Goal: Information Seeking & Learning: Learn about a topic

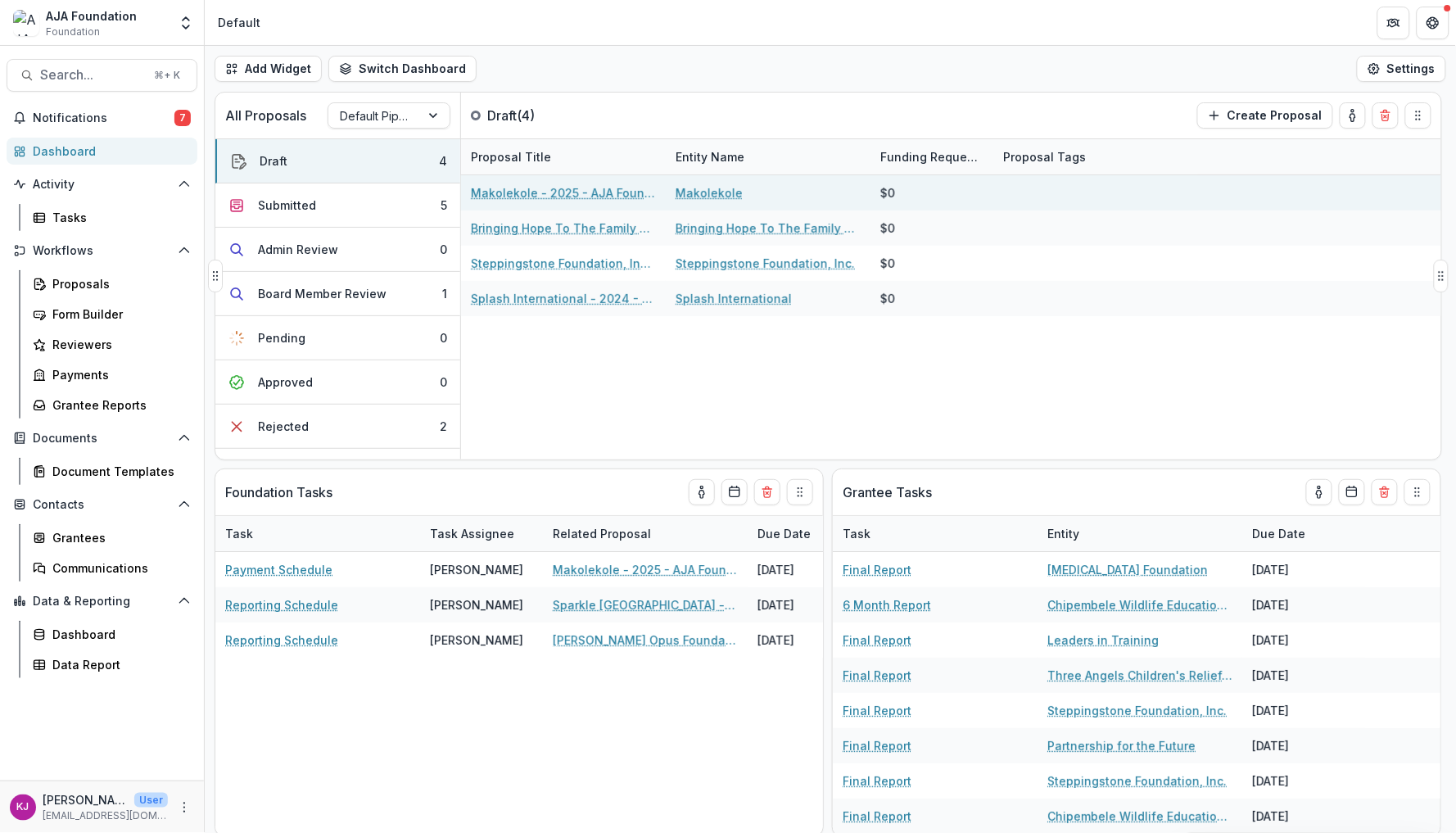
click at [531, 188] on link "Makolekole - 2025 - AJA Foundation Grant Application" at bounding box center [563, 193] width 186 height 18
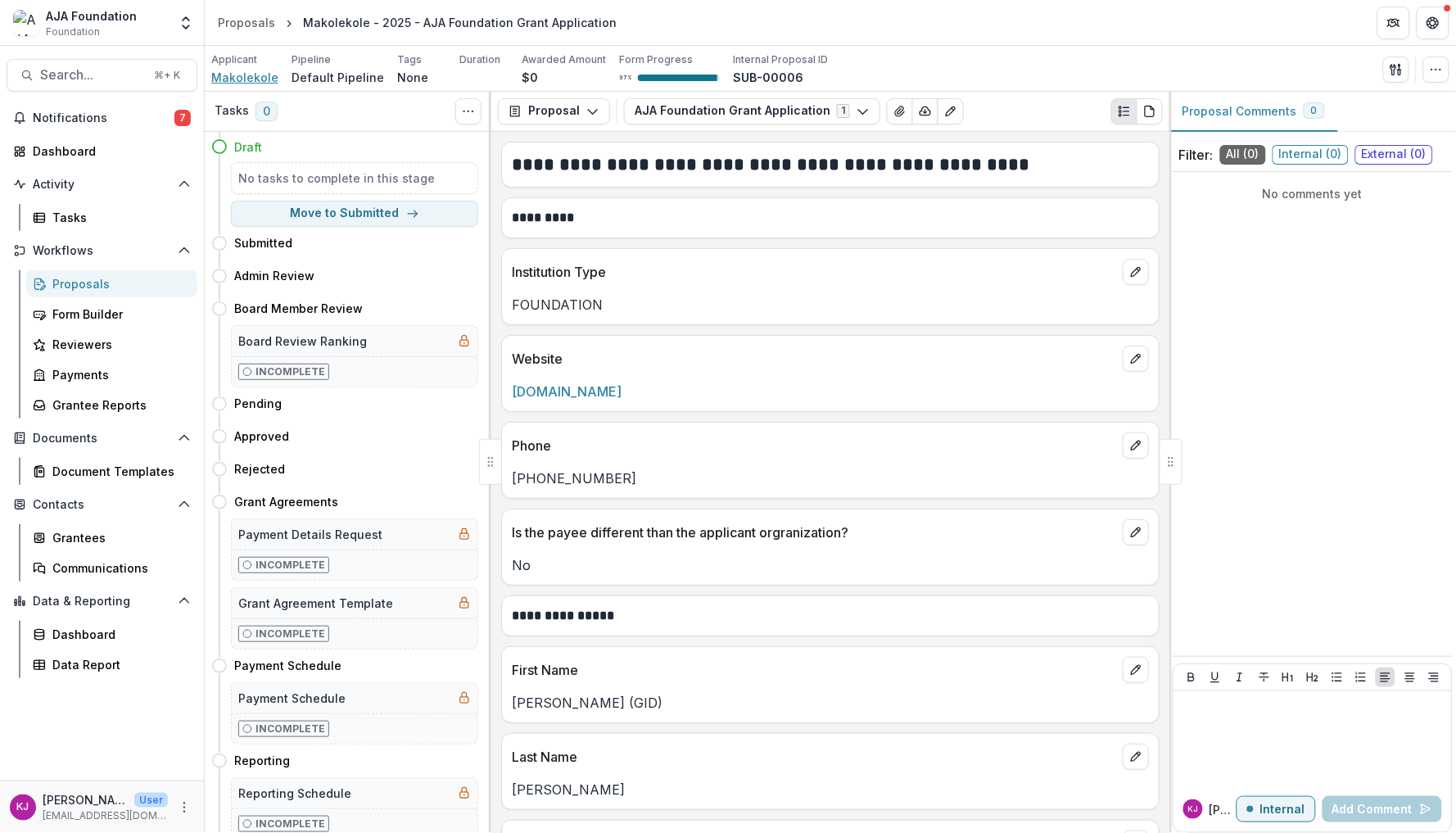
click at [258, 79] on span "Makolekole" at bounding box center [244, 77] width 67 height 18
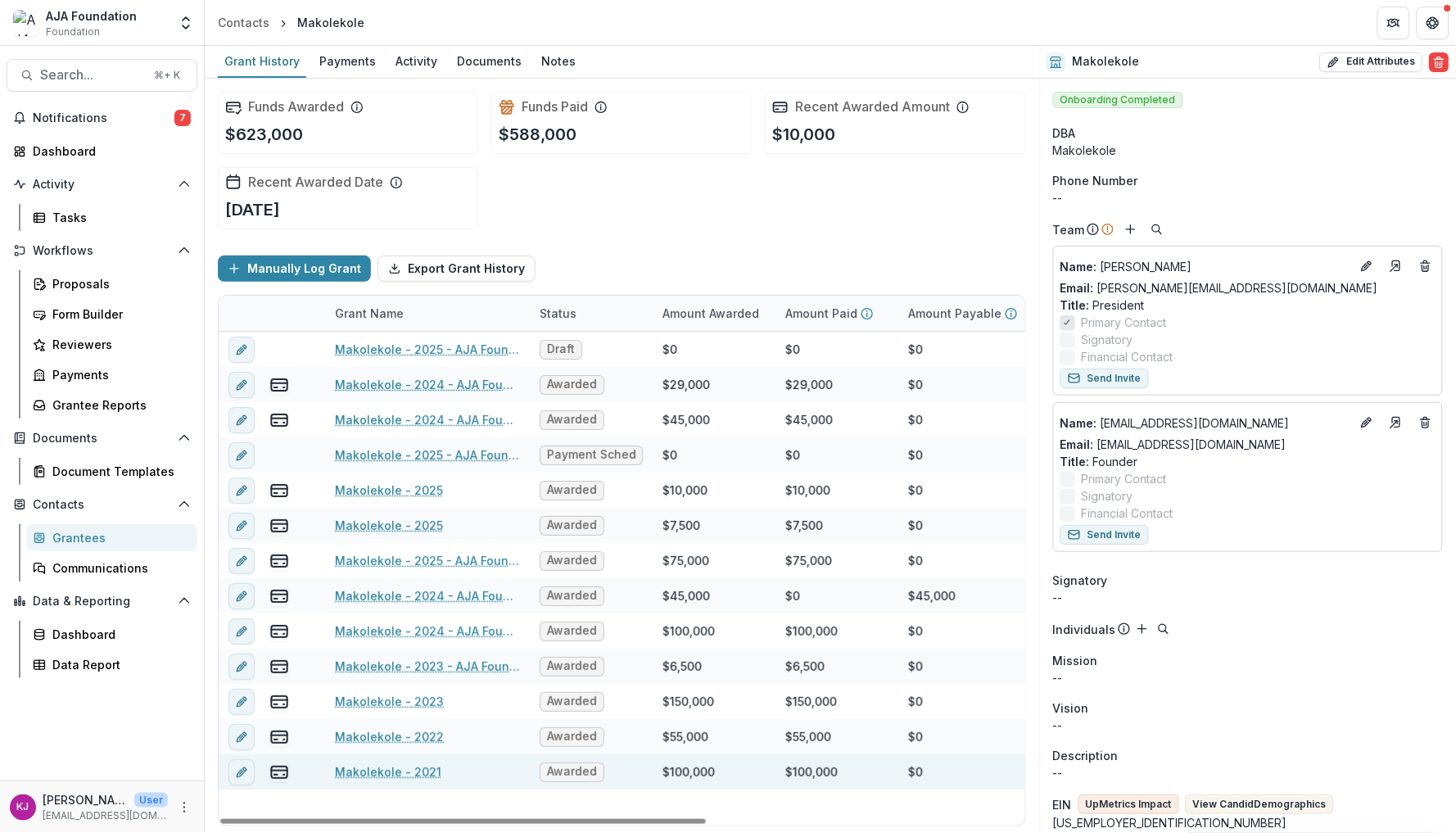
click at [425, 771] on link "Makolekole - 2021" at bounding box center [388, 772] width 106 height 18
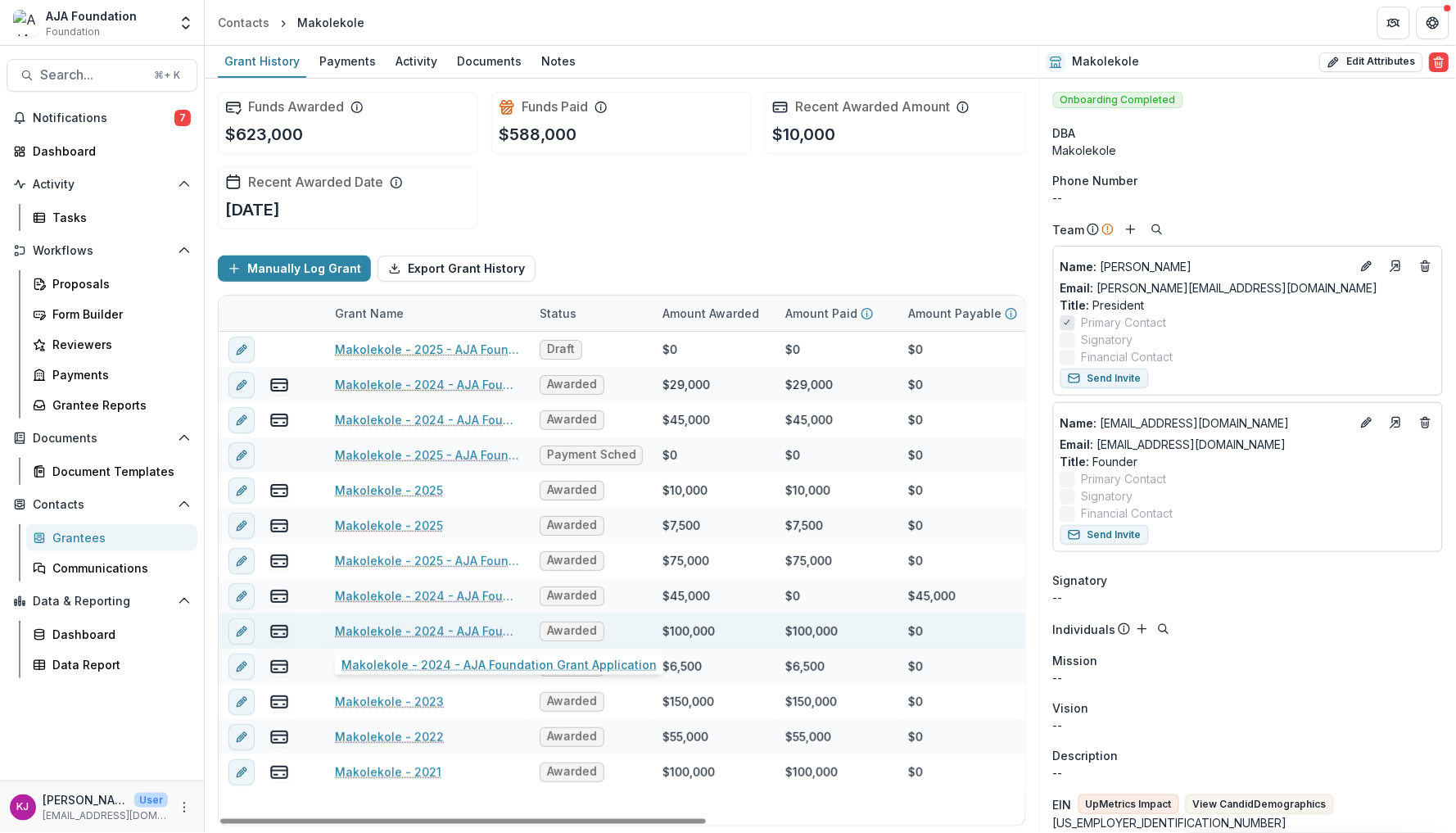
click at [460, 631] on link "Makolekole - 2024 - AJA Foundation Grant Application" at bounding box center [428, 632] width 186 height 18
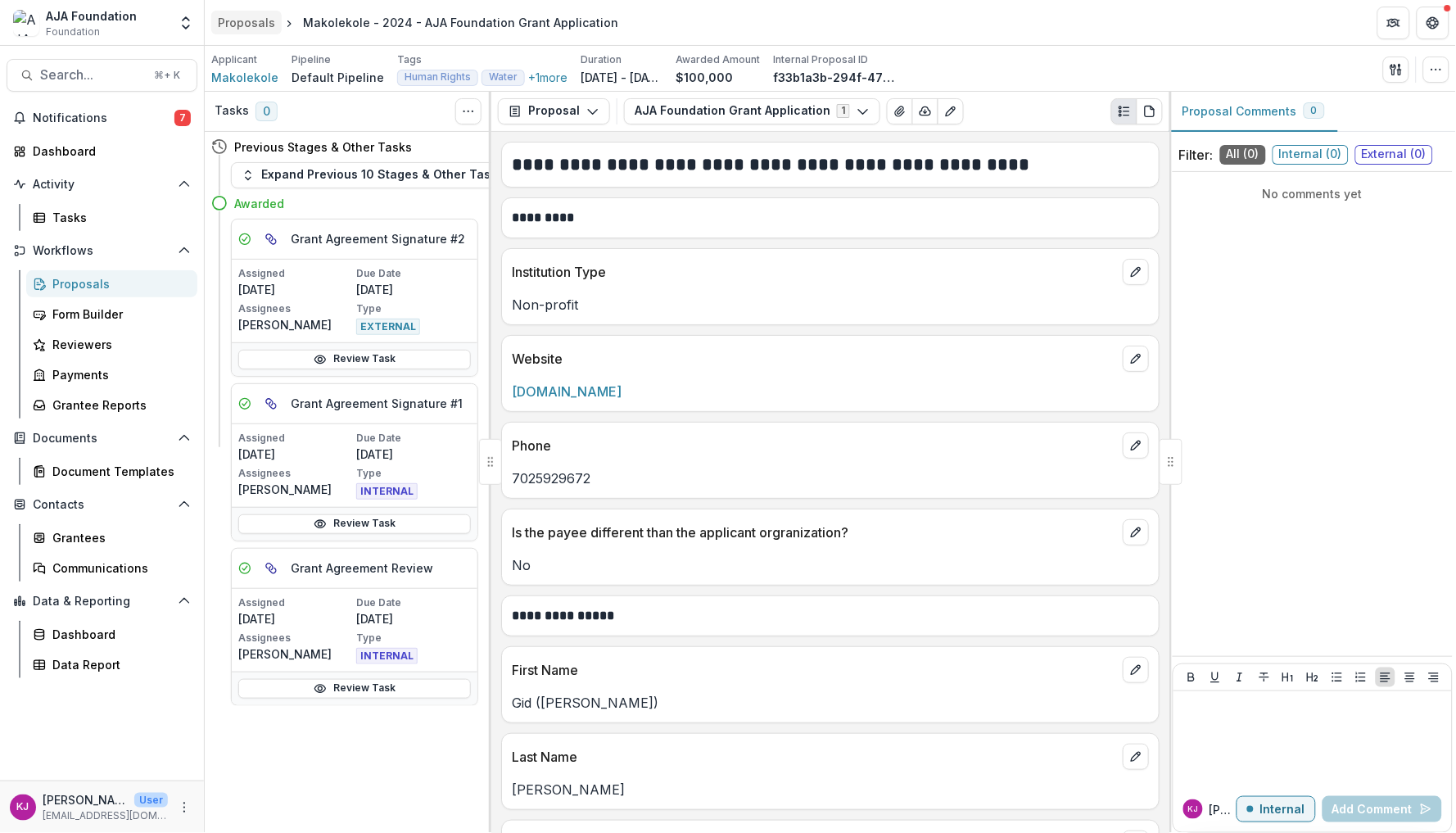
click at [242, 22] on div "Proposals" at bounding box center [246, 22] width 58 height 18
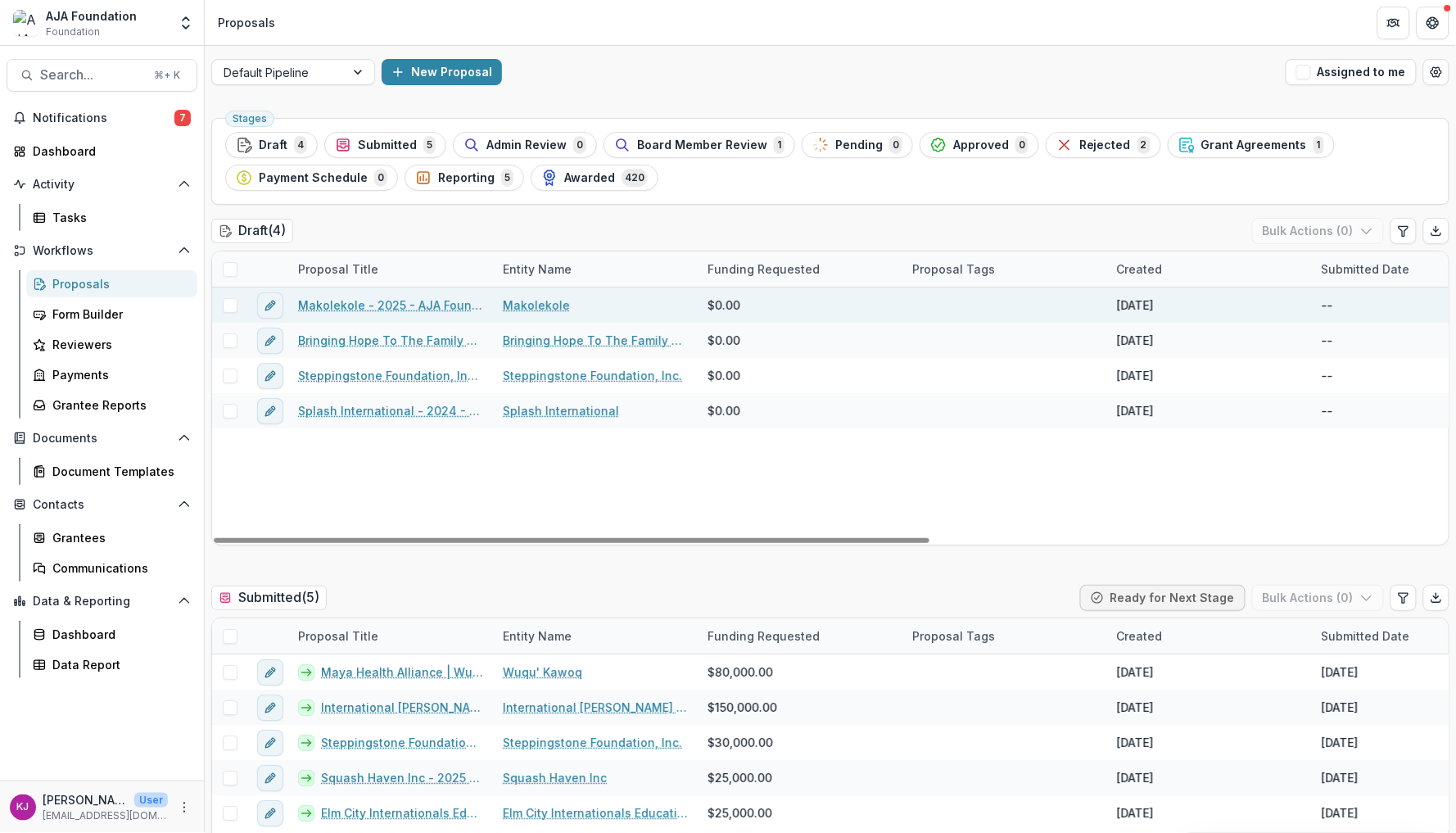
click at [531, 307] on link "Makolekole" at bounding box center [536, 306] width 67 height 18
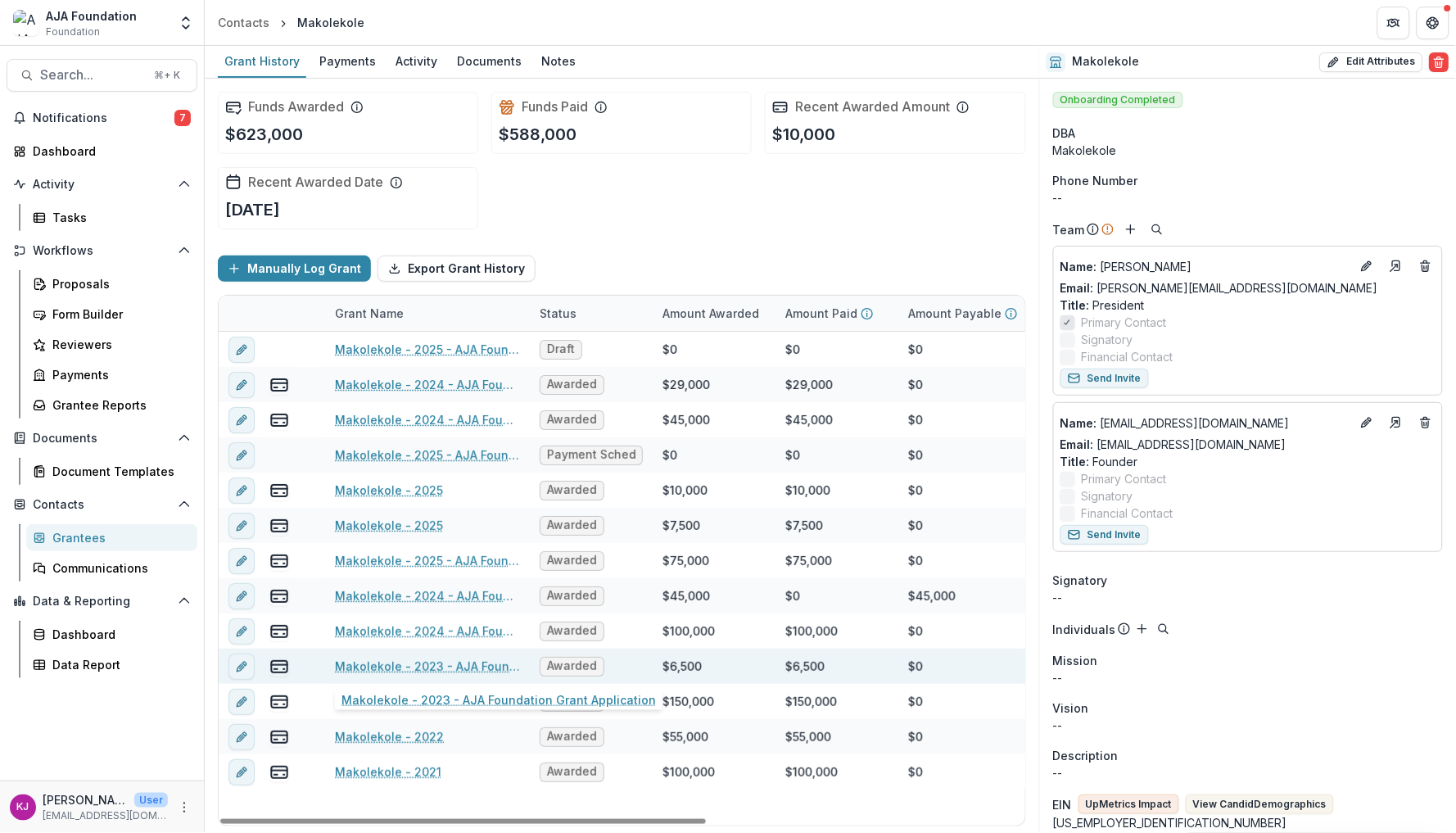
click at [462, 663] on link "Makolekole - 2023 - AJA Foundation Grant Application" at bounding box center [428, 667] width 186 height 18
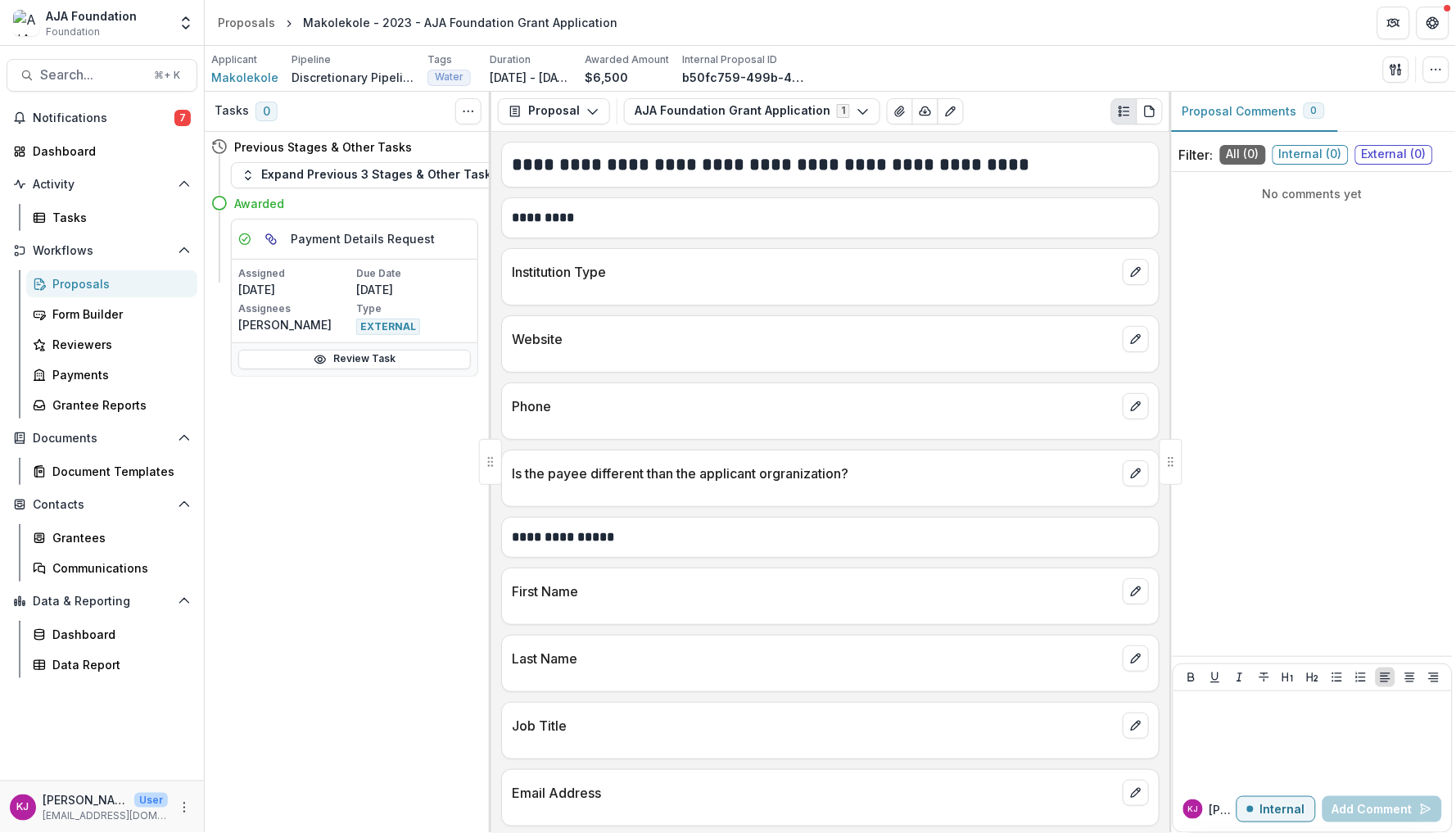
click at [244, 62] on p "Applicant" at bounding box center [233, 60] width 46 height 15
click at [244, 64] on p "Applicant" at bounding box center [233, 60] width 46 height 15
click at [246, 68] on span "Makolekole" at bounding box center [244, 77] width 67 height 18
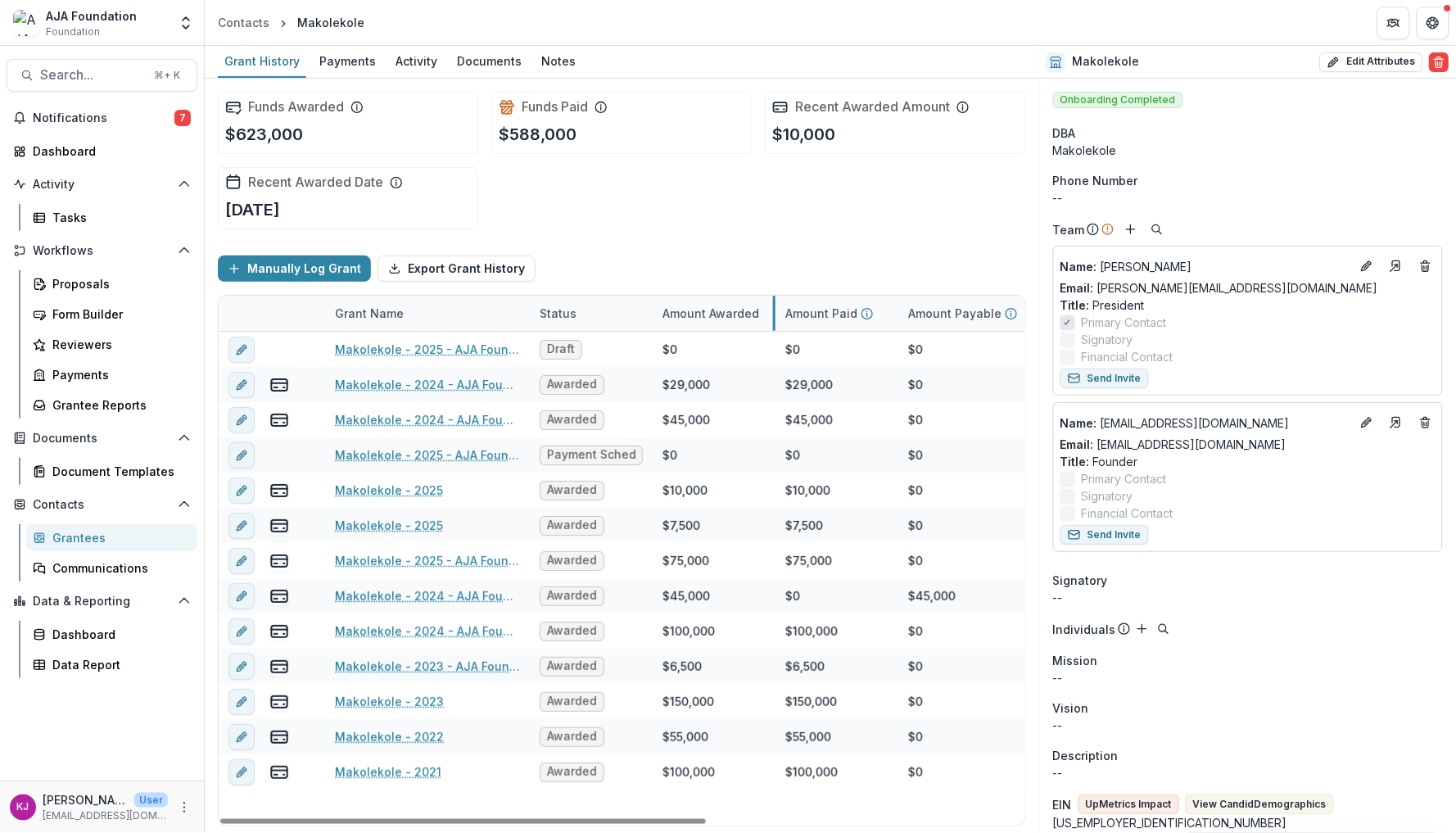
scroll to position [0, 13]
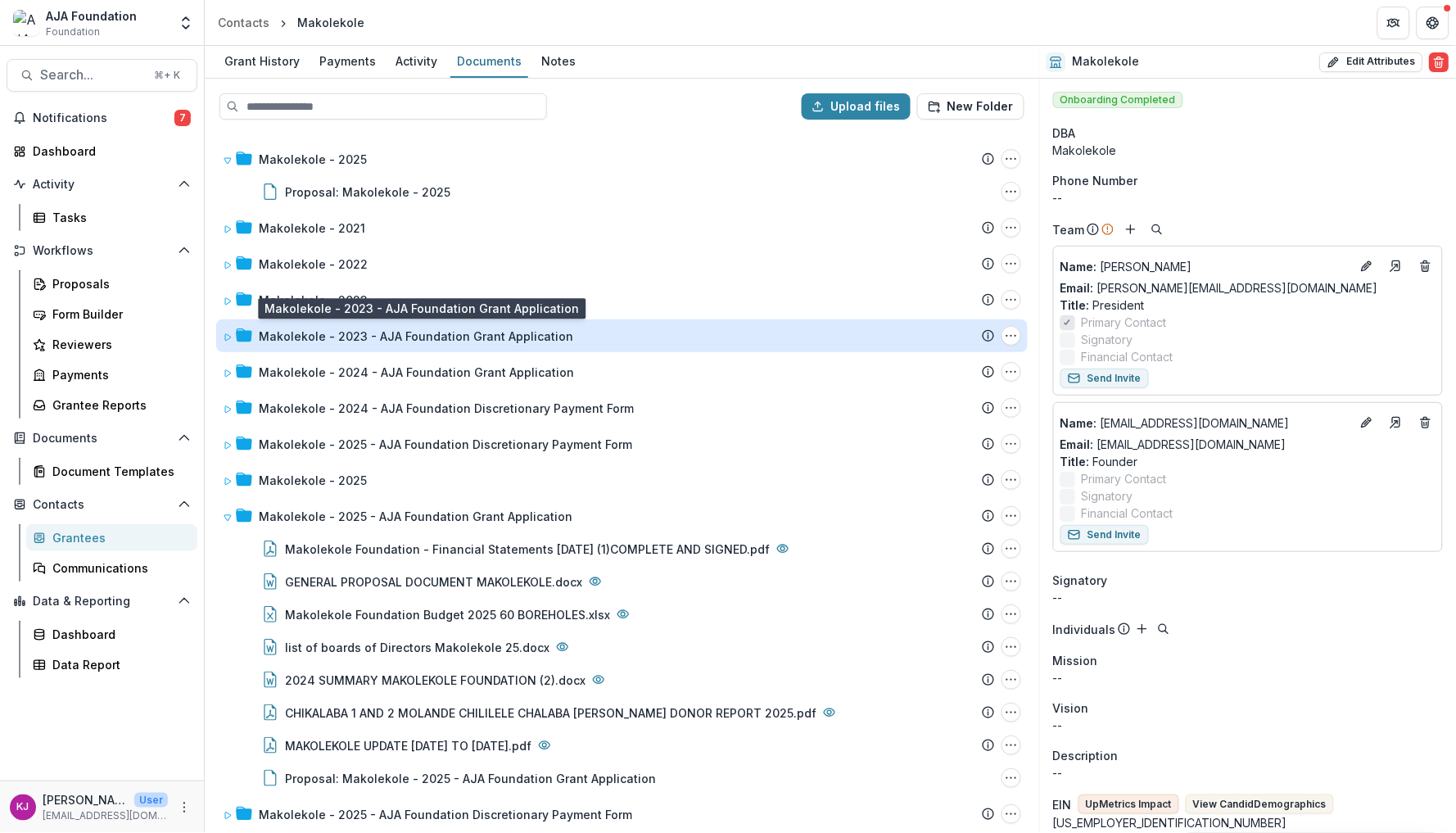
click at [471, 335] on div "Makolekole - 2023 - AJA Foundation Grant Application" at bounding box center [416, 337] width 314 height 18
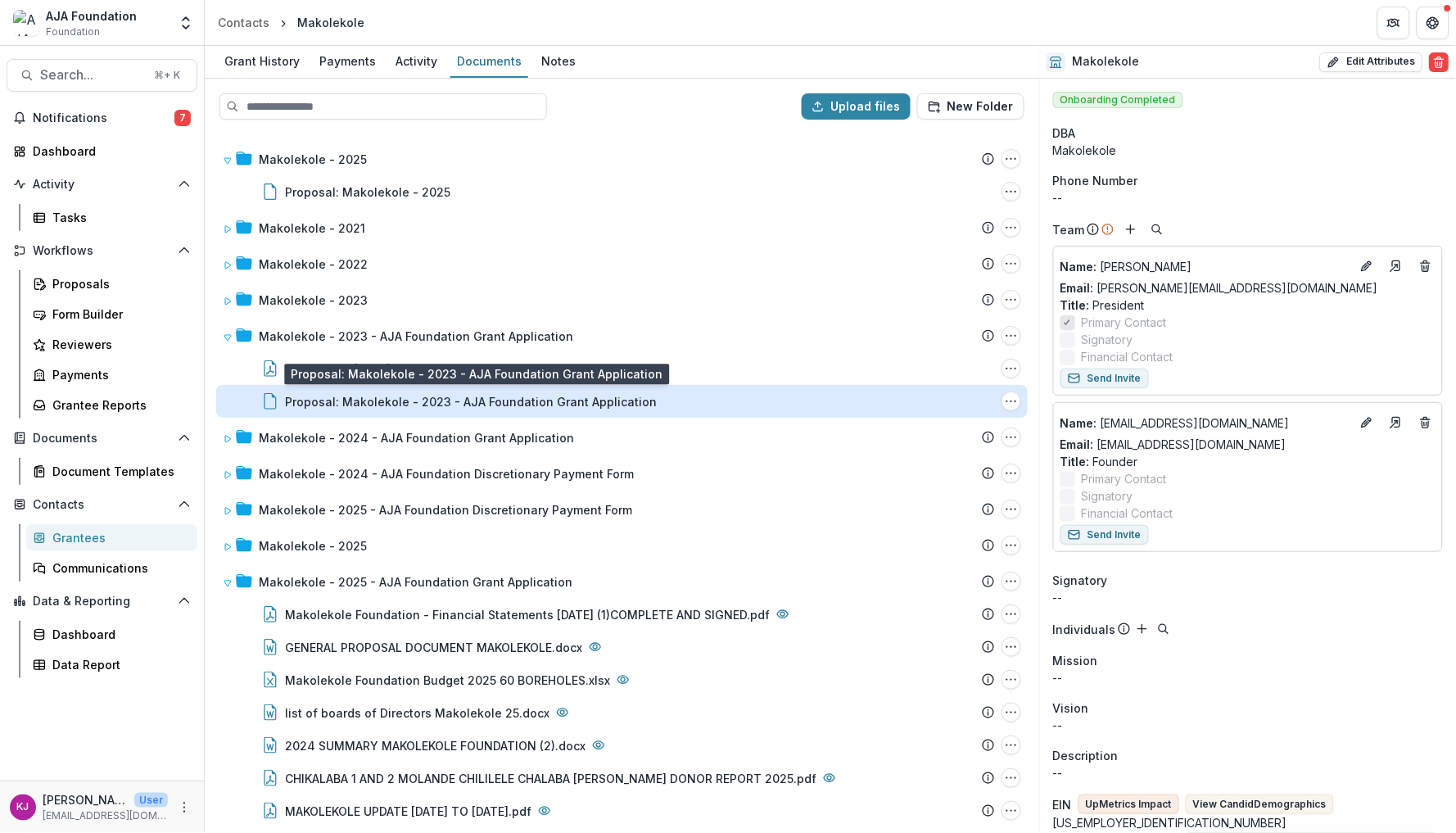
click at [458, 399] on div "Proposal: Makolekole - 2023 - AJA Foundation Grant Application" at bounding box center [471, 402] width 372 height 18
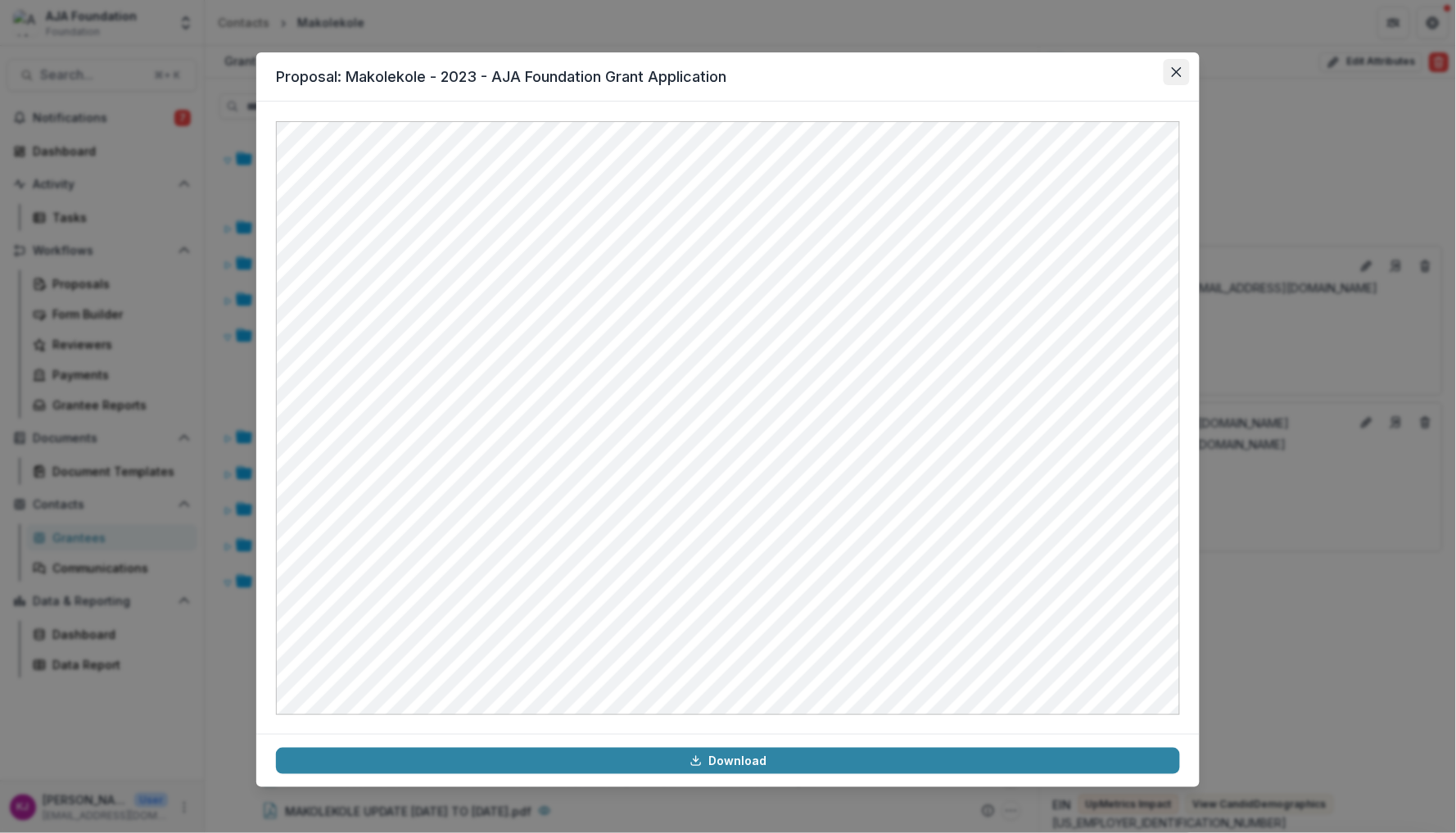
click at [1177, 64] on button "Close" at bounding box center [1177, 71] width 26 height 26
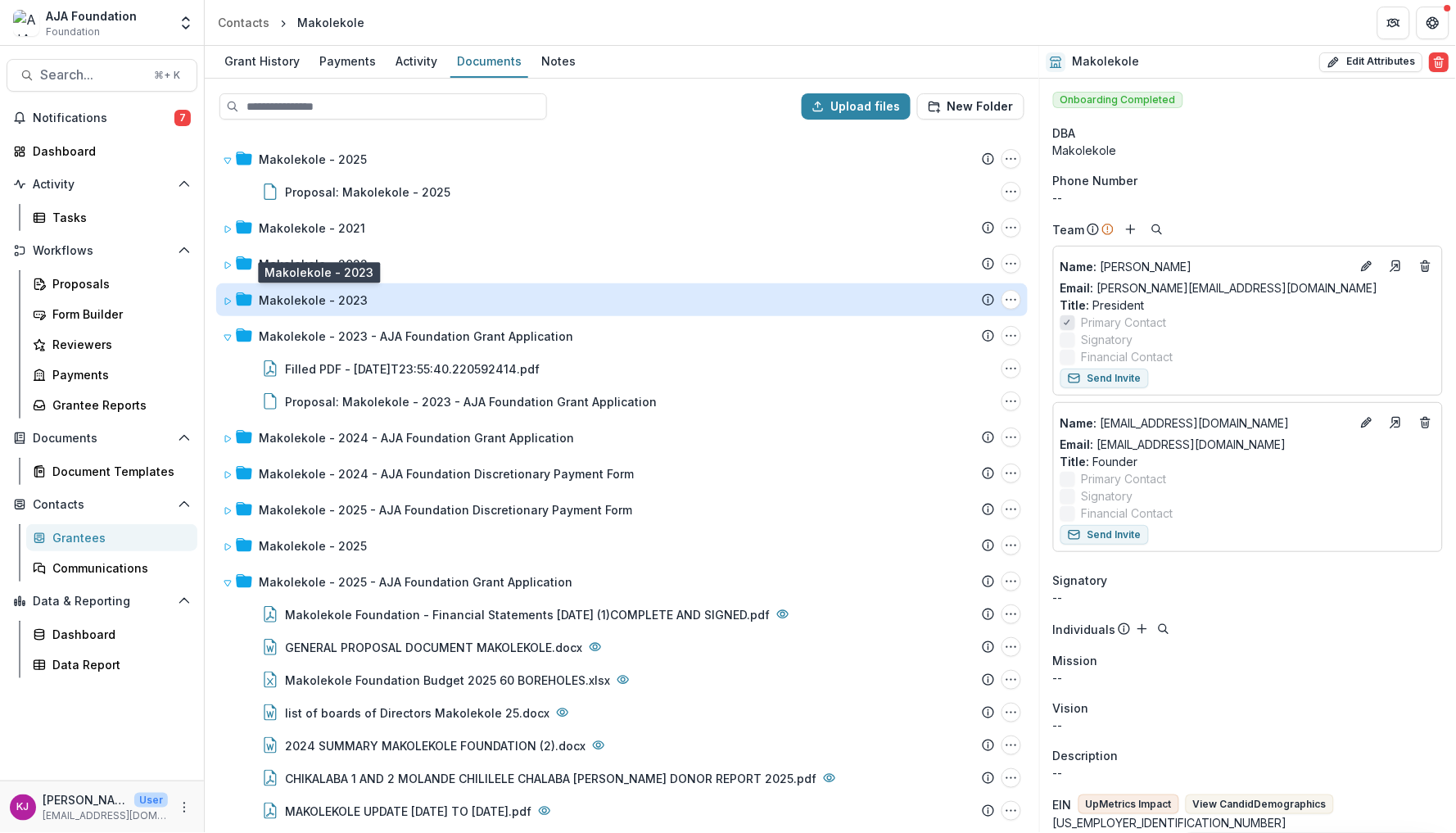
click at [293, 301] on div "Makolekole - 2023" at bounding box center [313, 301] width 109 height 18
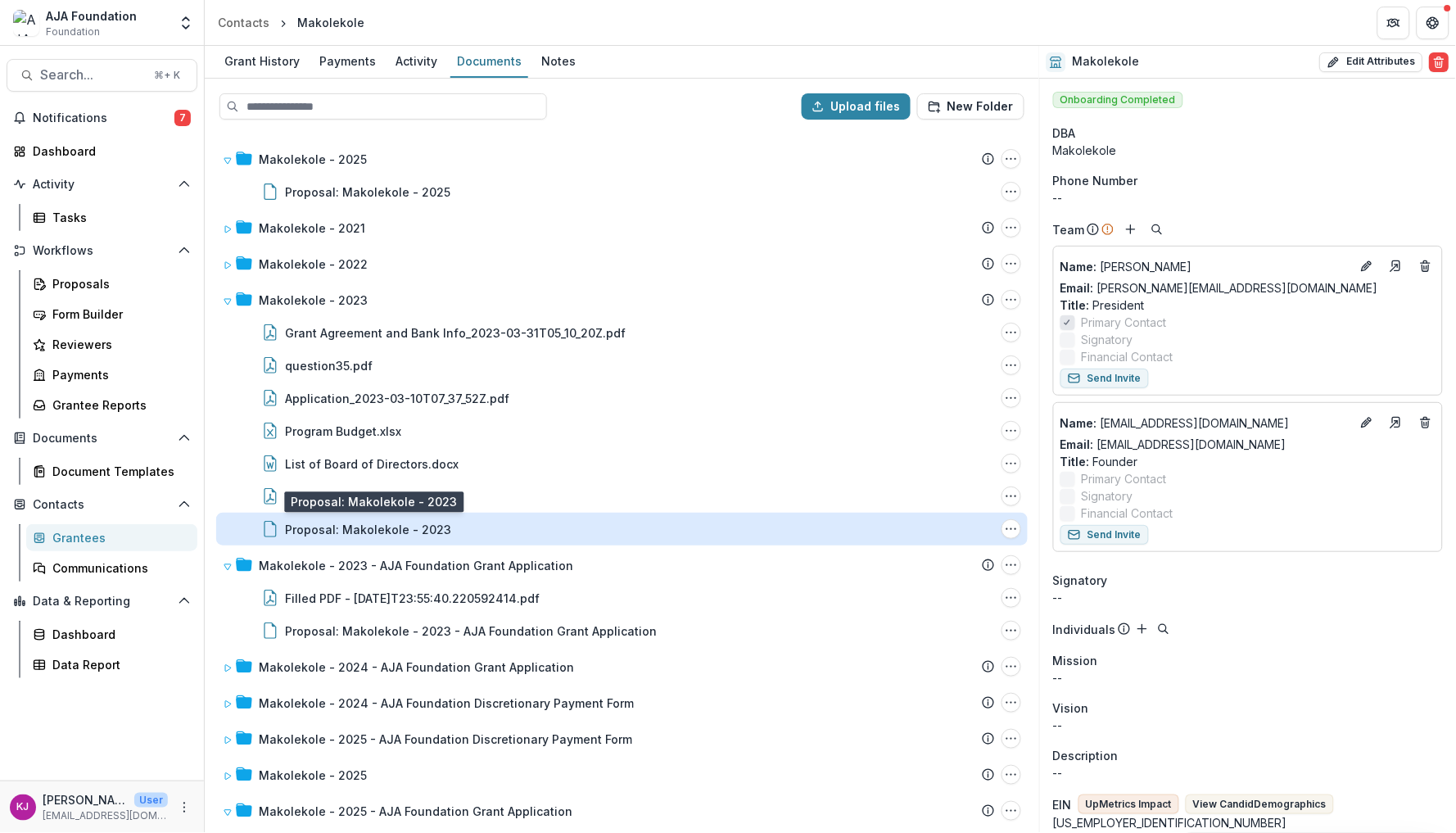
click at [379, 526] on div "Proposal: Makolekole - 2023" at bounding box center [368, 530] width 166 height 18
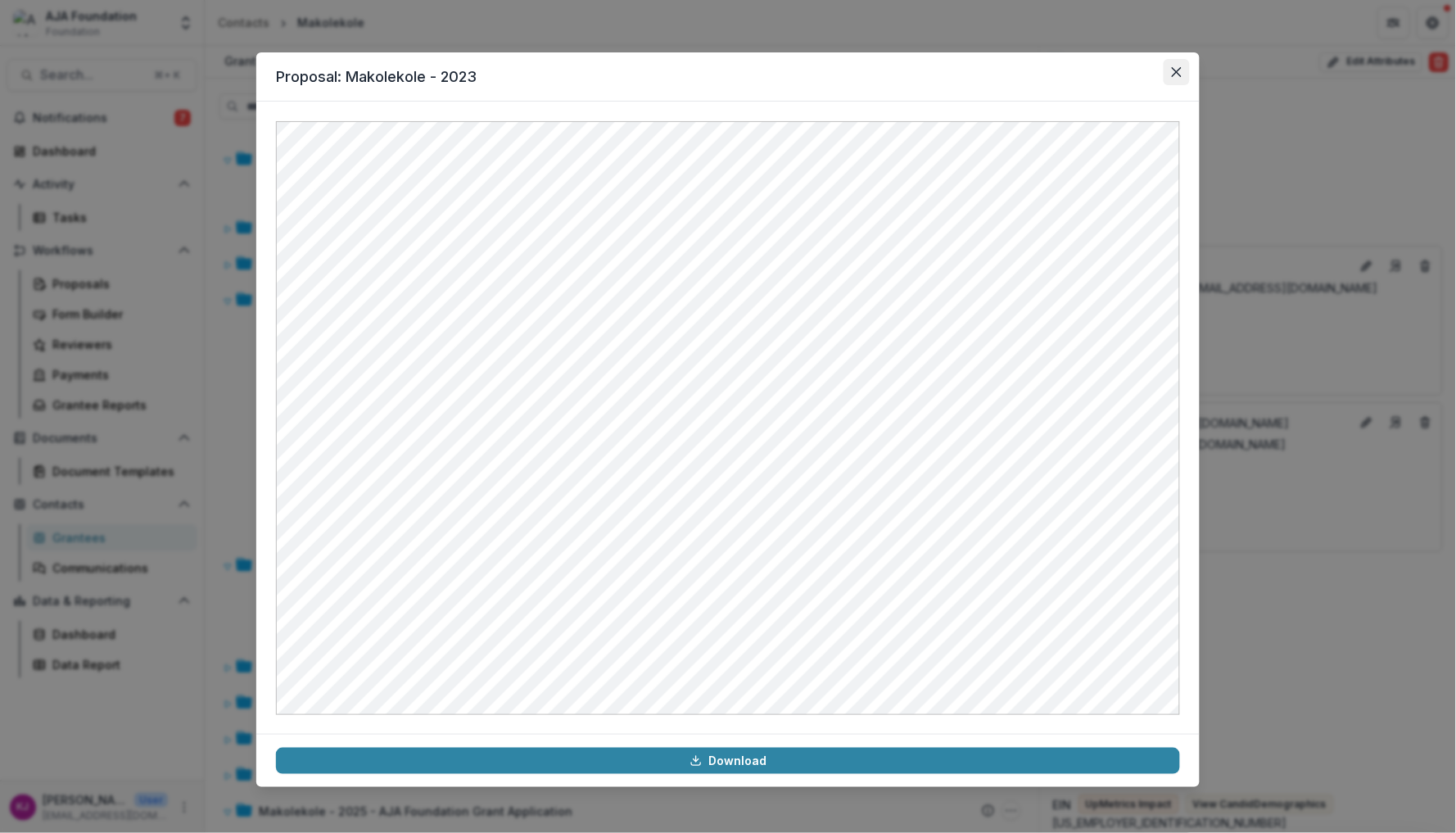
click at [1183, 64] on button "Close" at bounding box center [1177, 71] width 26 height 26
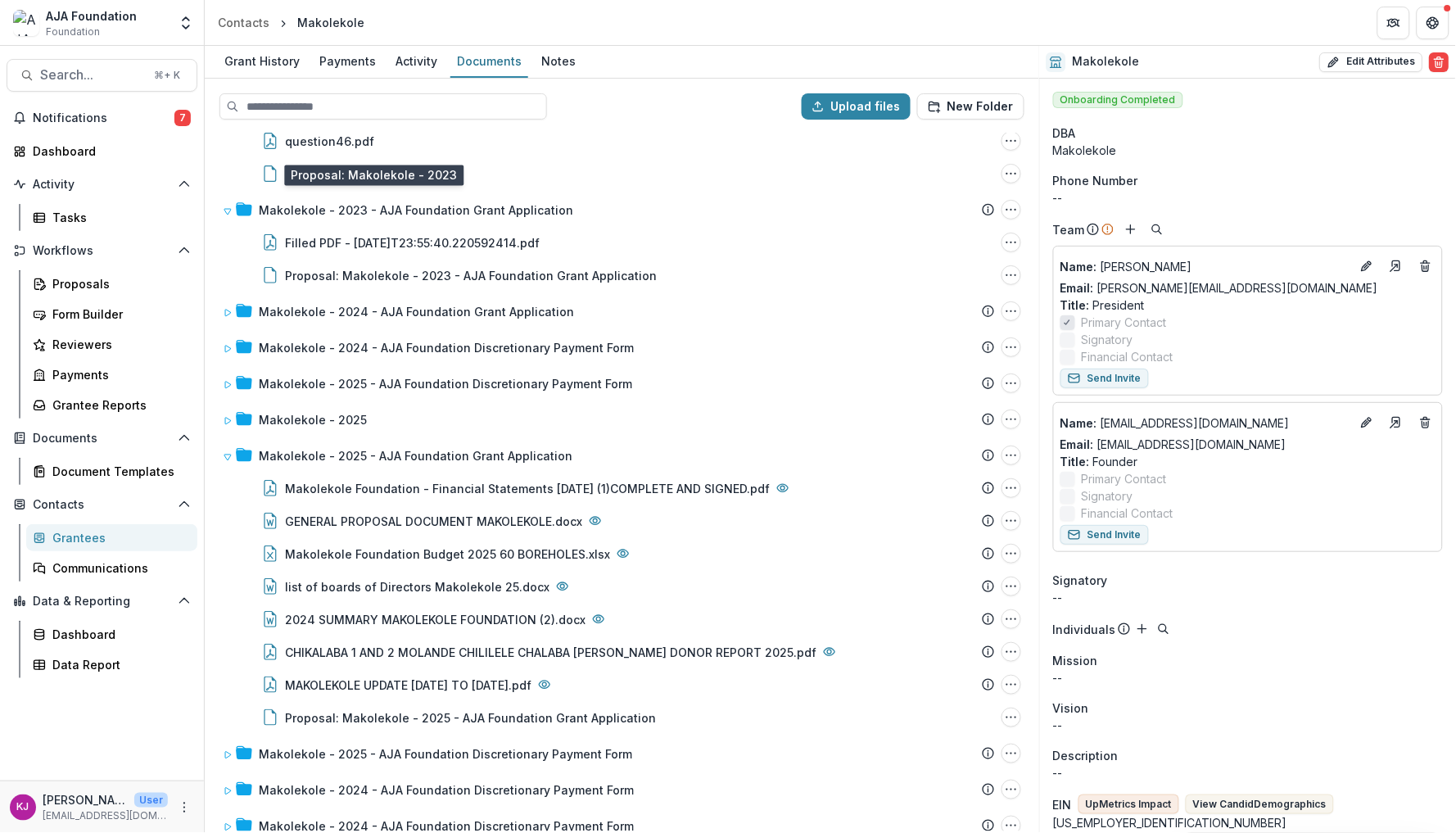
scroll to position [356, 0]
